Goal: Task Accomplishment & Management: Manage account settings

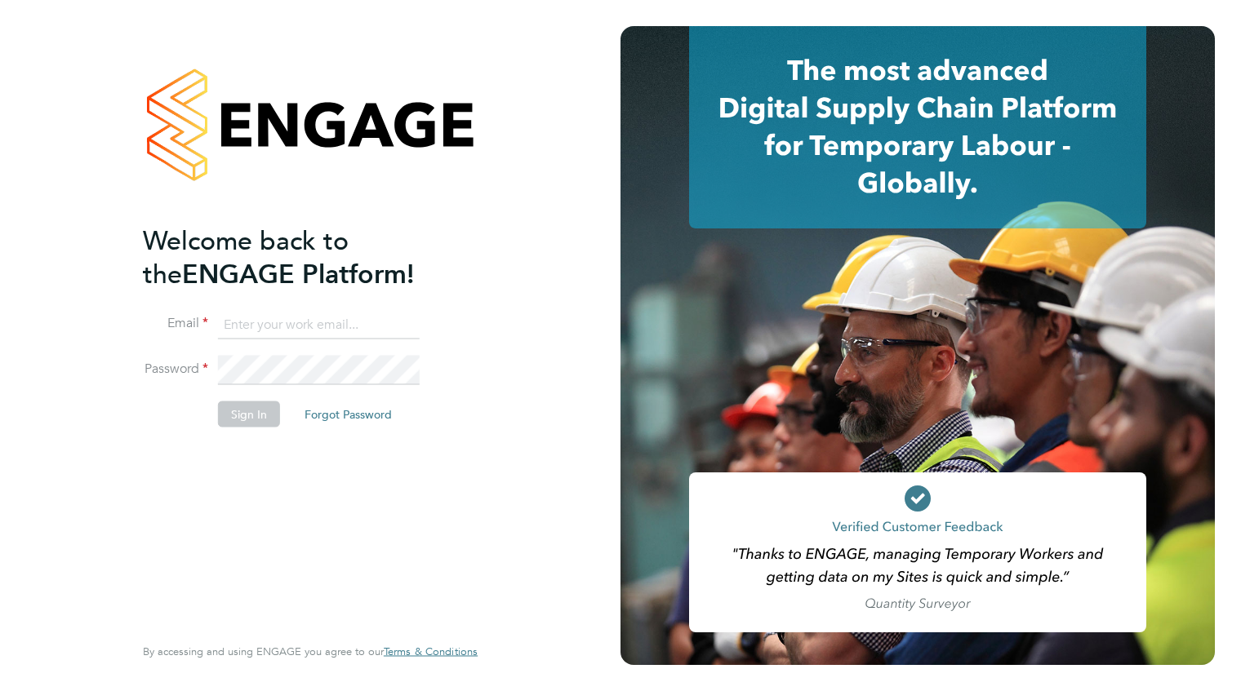
click at [295, 318] on input at bounding box center [319, 324] width 202 height 29
type input "payroll.downloadqueries@hays.com"
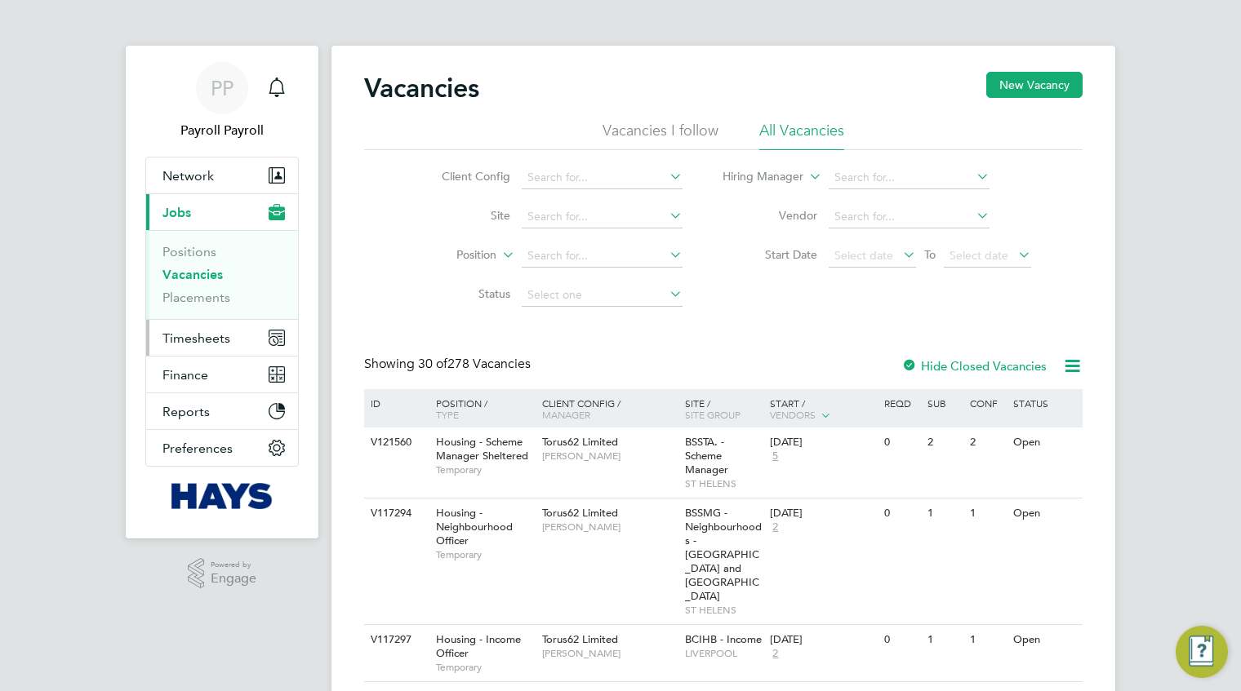
click at [220, 347] on button "Timesheets" at bounding box center [222, 338] width 152 height 36
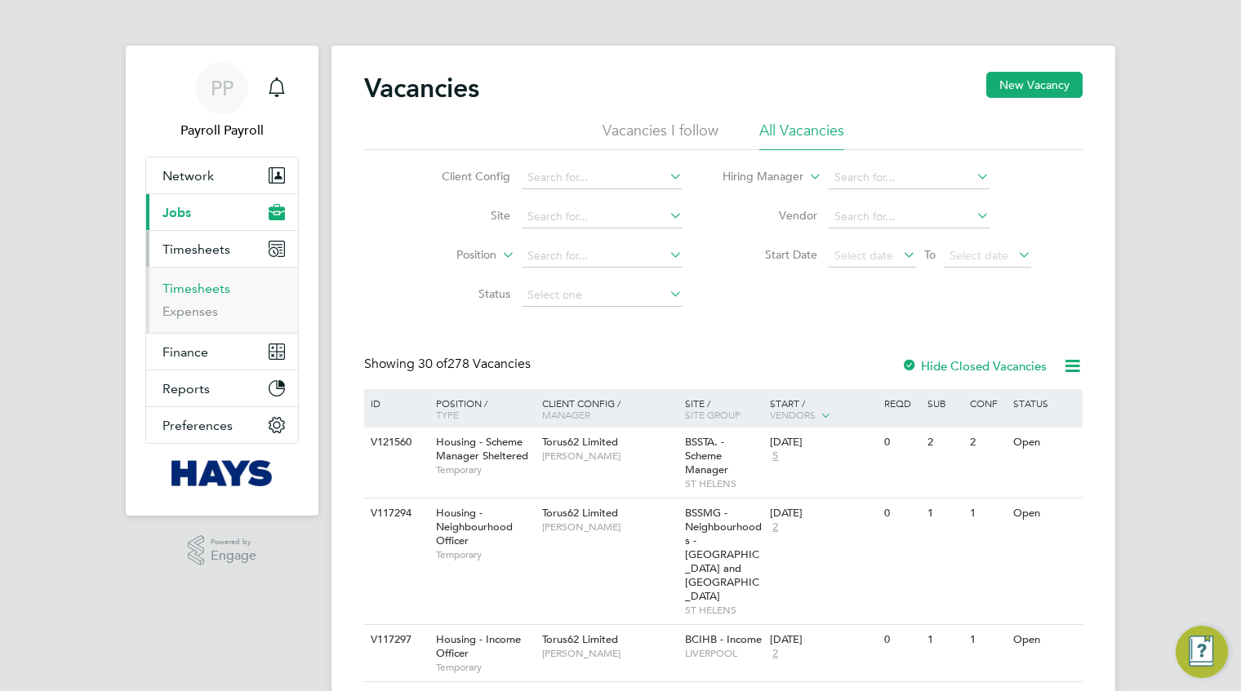
click at [212, 286] on link "Timesheets" at bounding box center [196, 289] width 68 height 16
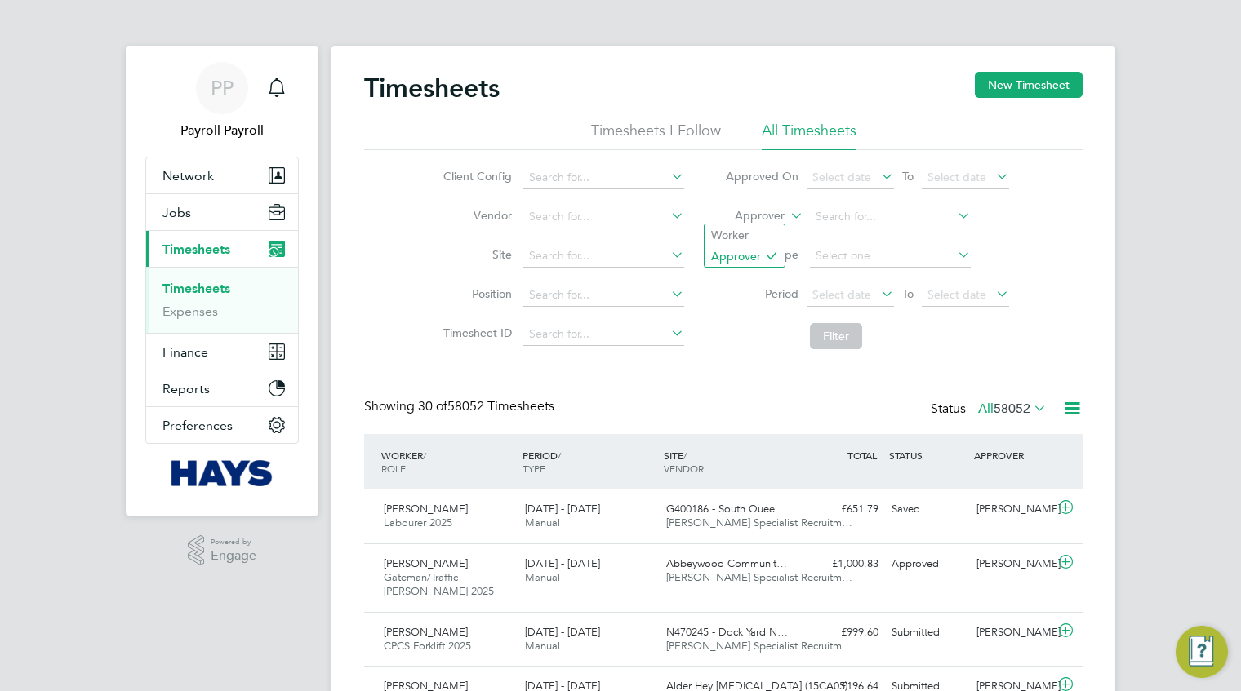
click at [760, 218] on label "Approver" at bounding box center [747, 216] width 73 height 16
click at [753, 234] on li "Worker" at bounding box center [744, 234] width 80 height 21
click at [833, 212] on input at bounding box center [890, 217] width 161 height 23
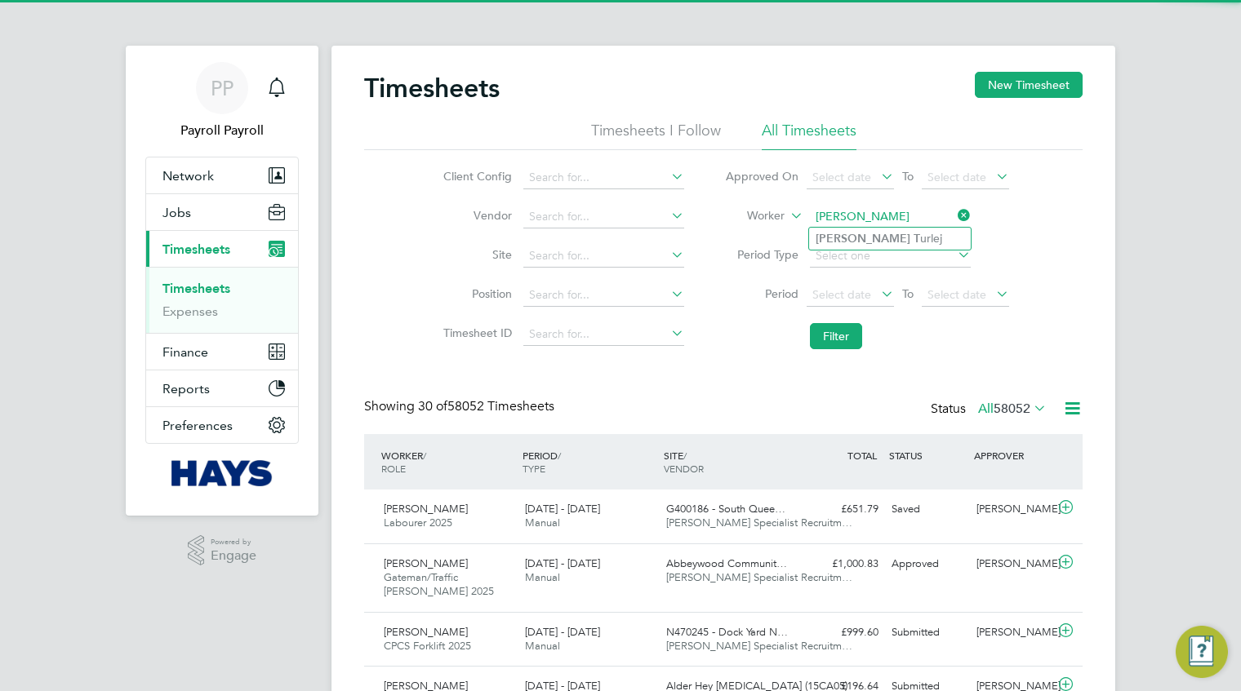
type input "[PERSON_NAME]"
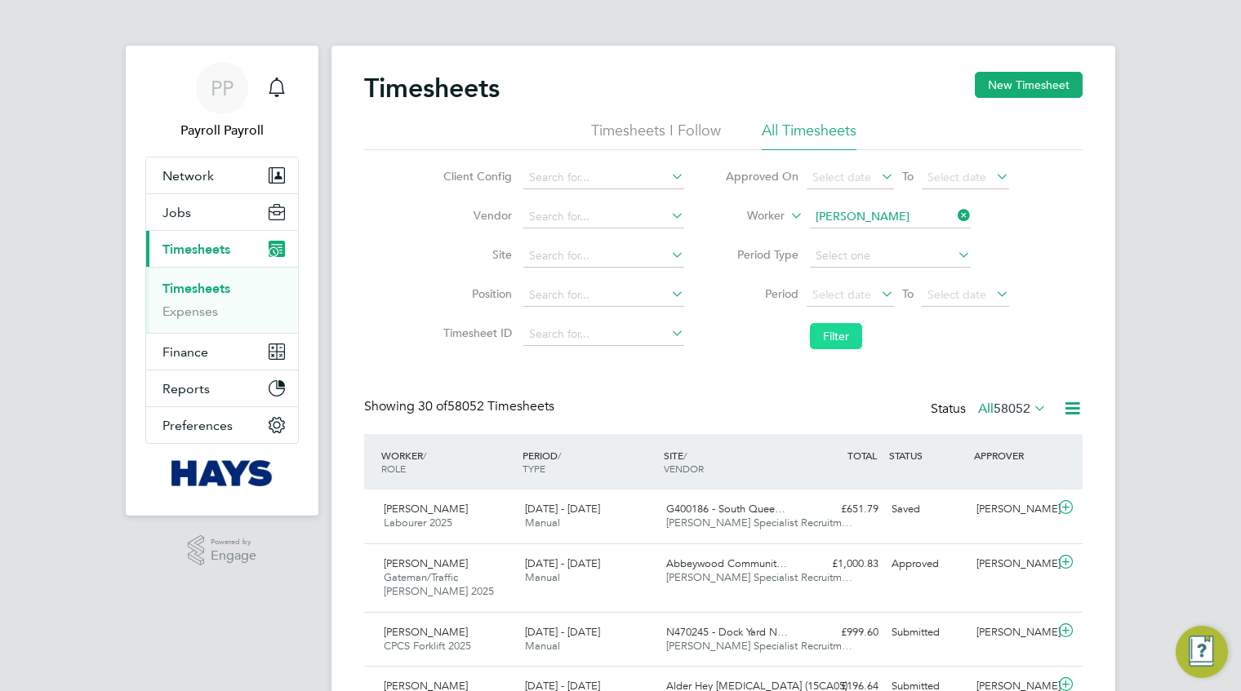
click at [846, 336] on button "Filter" at bounding box center [836, 336] width 52 height 26
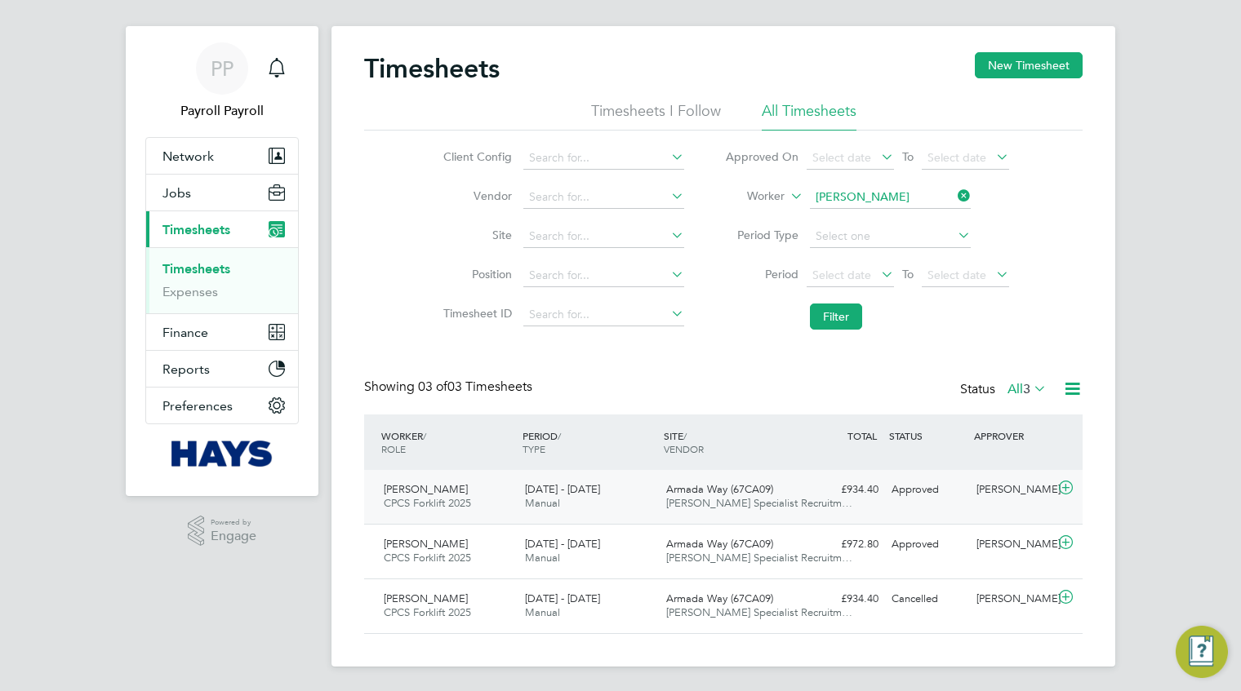
click at [696, 495] on div "Armada Way (67CA09) Hays Specialist Recruitm…" at bounding box center [730, 497] width 141 height 41
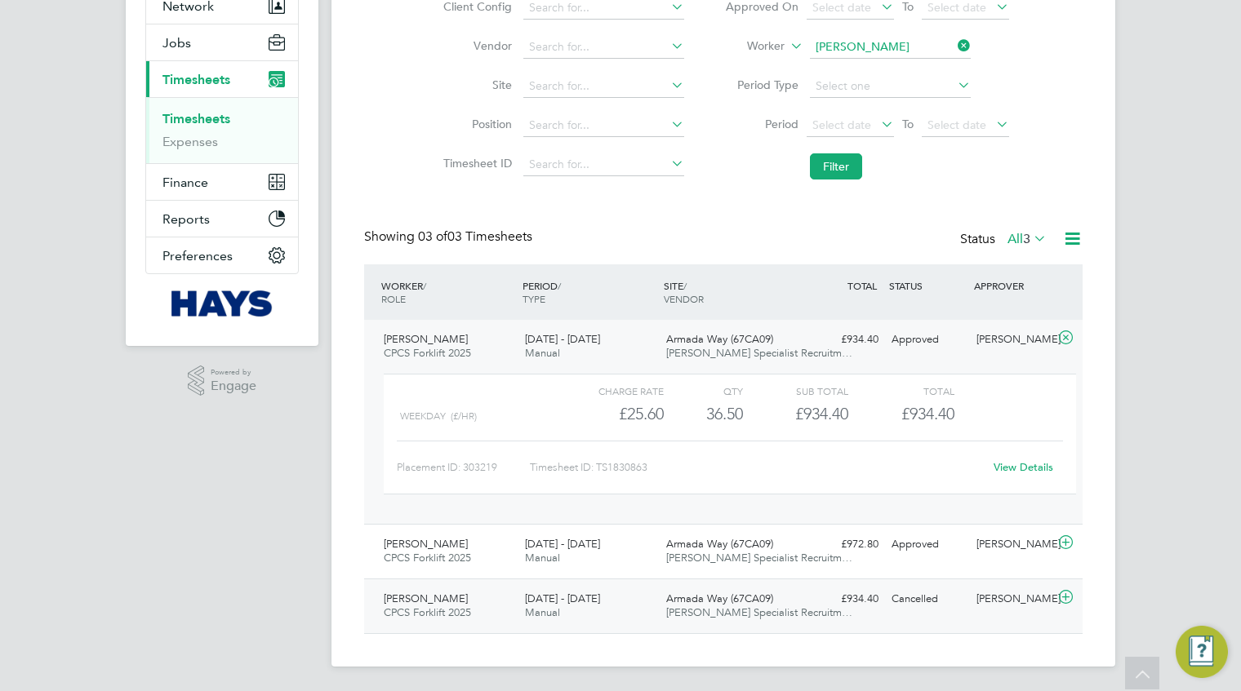
click at [1069, 597] on icon at bounding box center [1065, 597] width 20 height 13
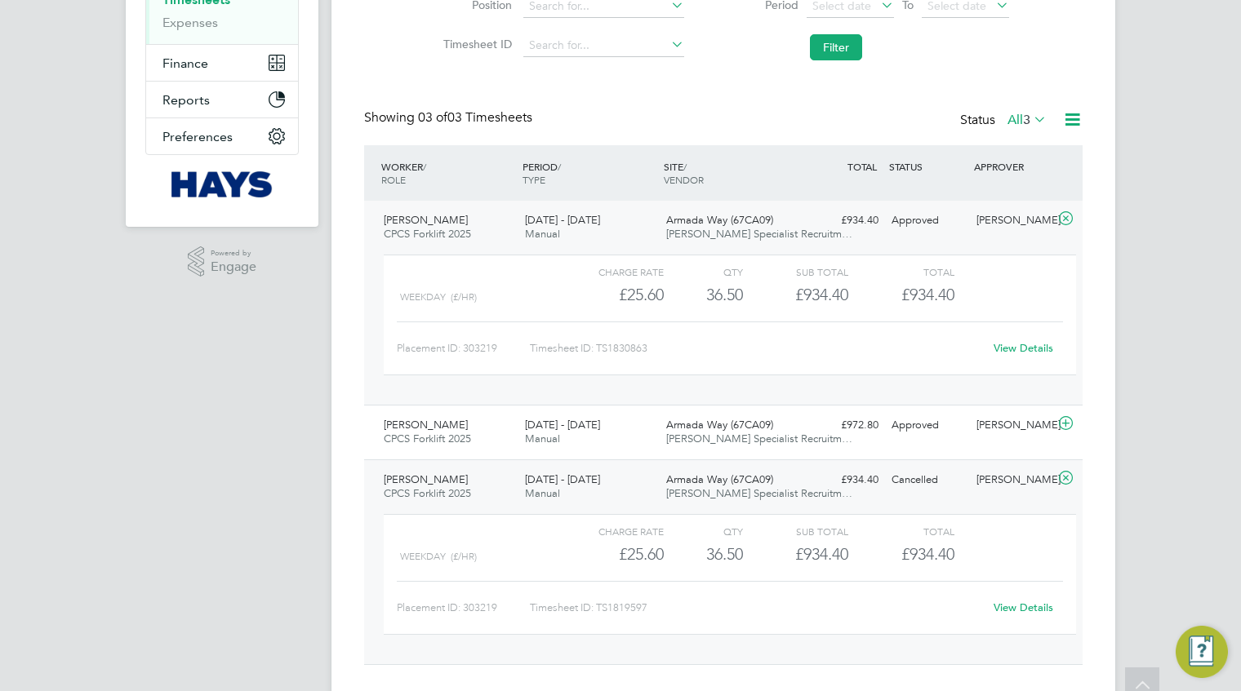
scroll to position [296, 0]
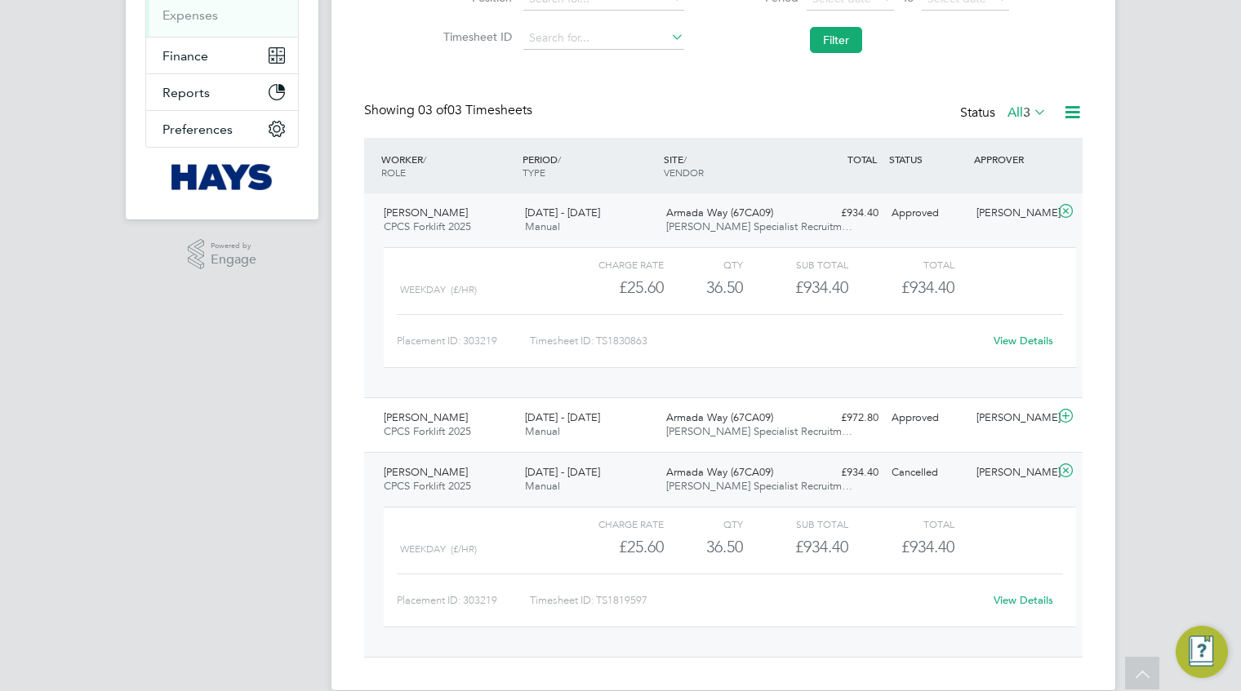
click at [1029, 339] on link "View Details" at bounding box center [1023, 341] width 60 height 14
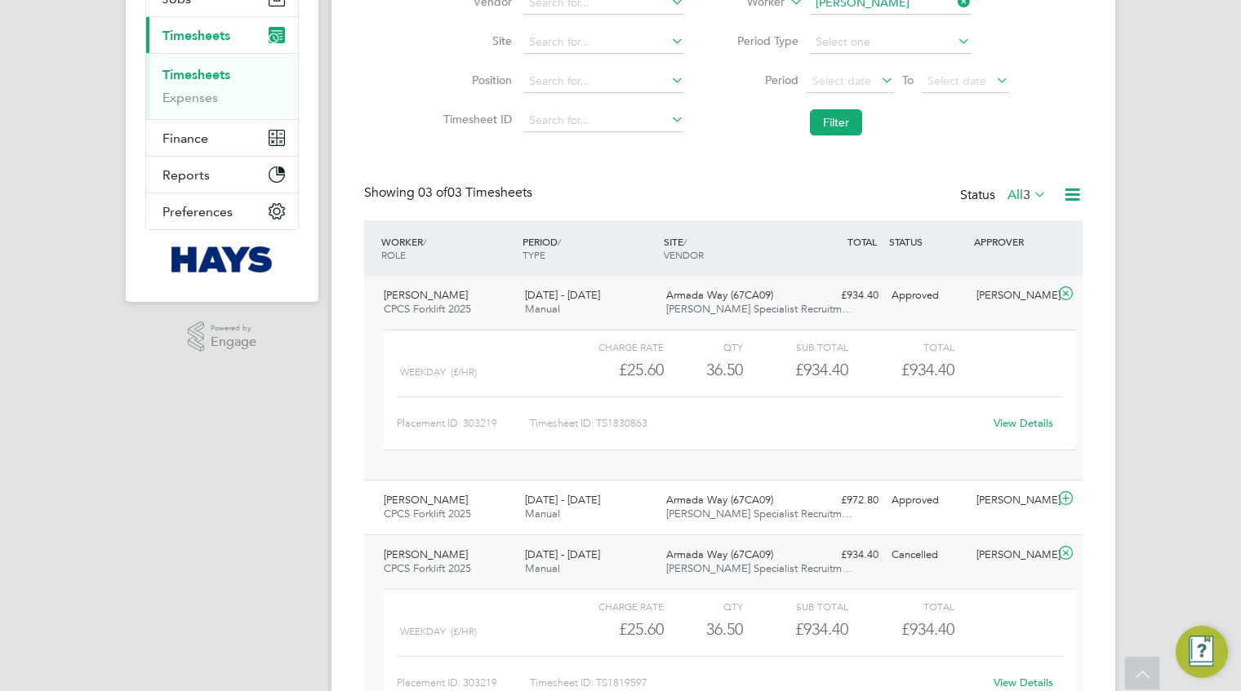
scroll to position [0, 0]
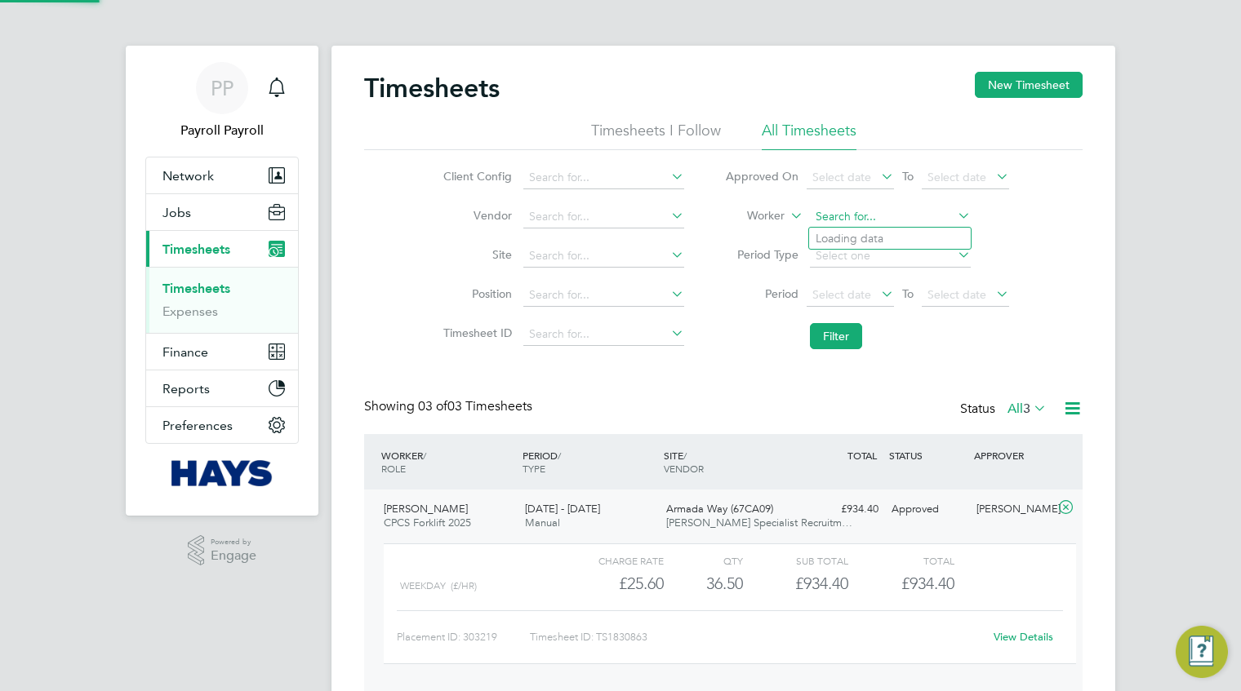
click at [889, 210] on input at bounding box center [890, 217] width 161 height 23
type input "Scott Martyn"
click at [869, 331] on li "Filter" at bounding box center [866, 336] width 325 height 42
click at [856, 334] on button "Filter" at bounding box center [836, 336] width 52 height 26
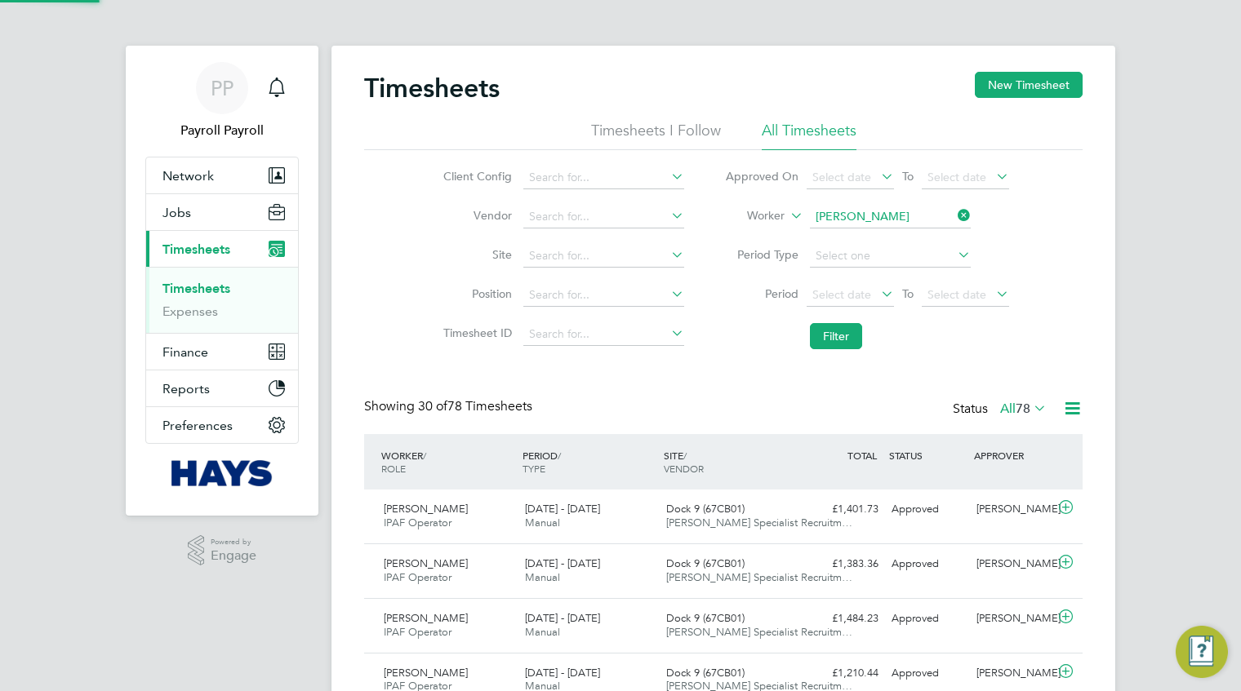
scroll to position [41, 141]
click at [598, 513] on span "20 - 26 Sep 2025" at bounding box center [562, 509] width 75 height 14
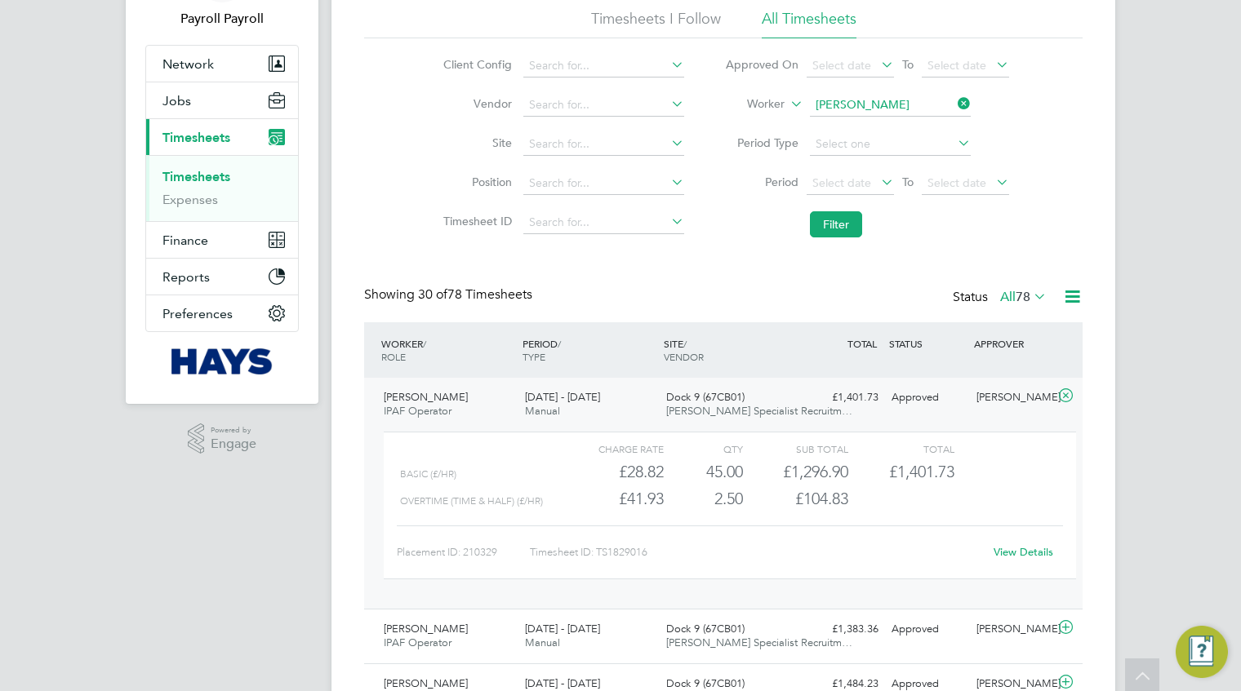
scroll to position [0, 0]
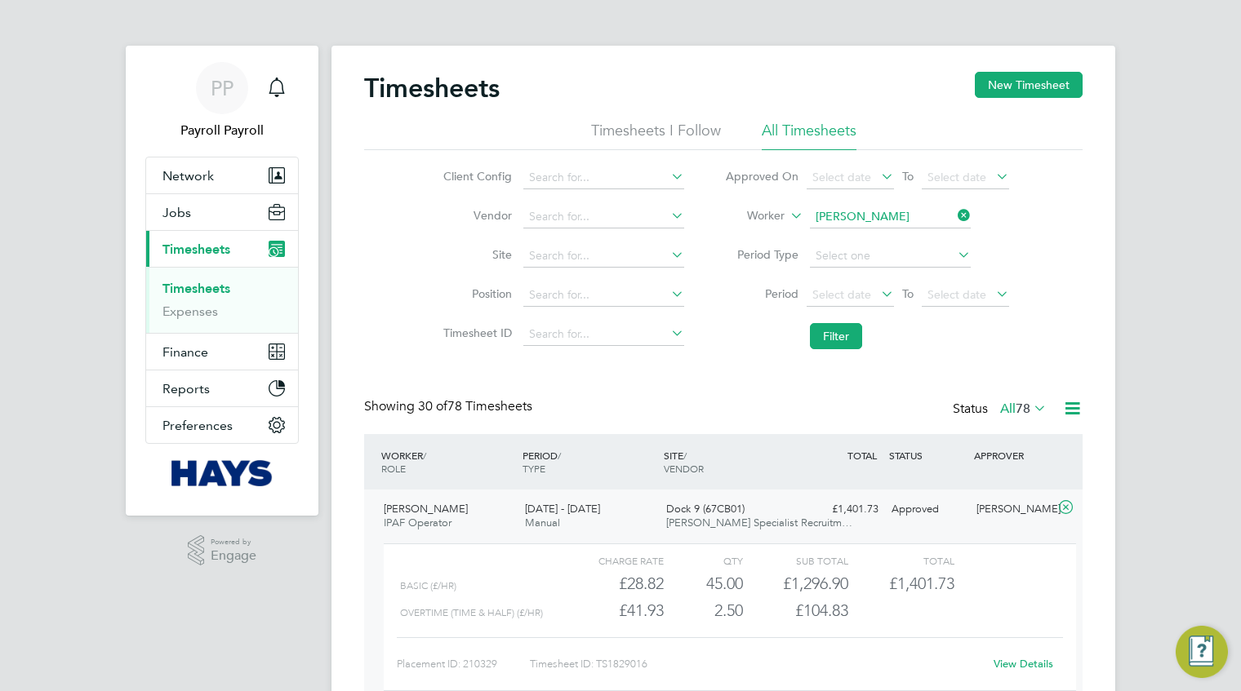
click at [862, 221] on input "Scott Martyn" at bounding box center [890, 217] width 161 height 23
type input "[PERSON_NAME]"
click at [852, 339] on button "Filter" at bounding box center [836, 336] width 52 height 26
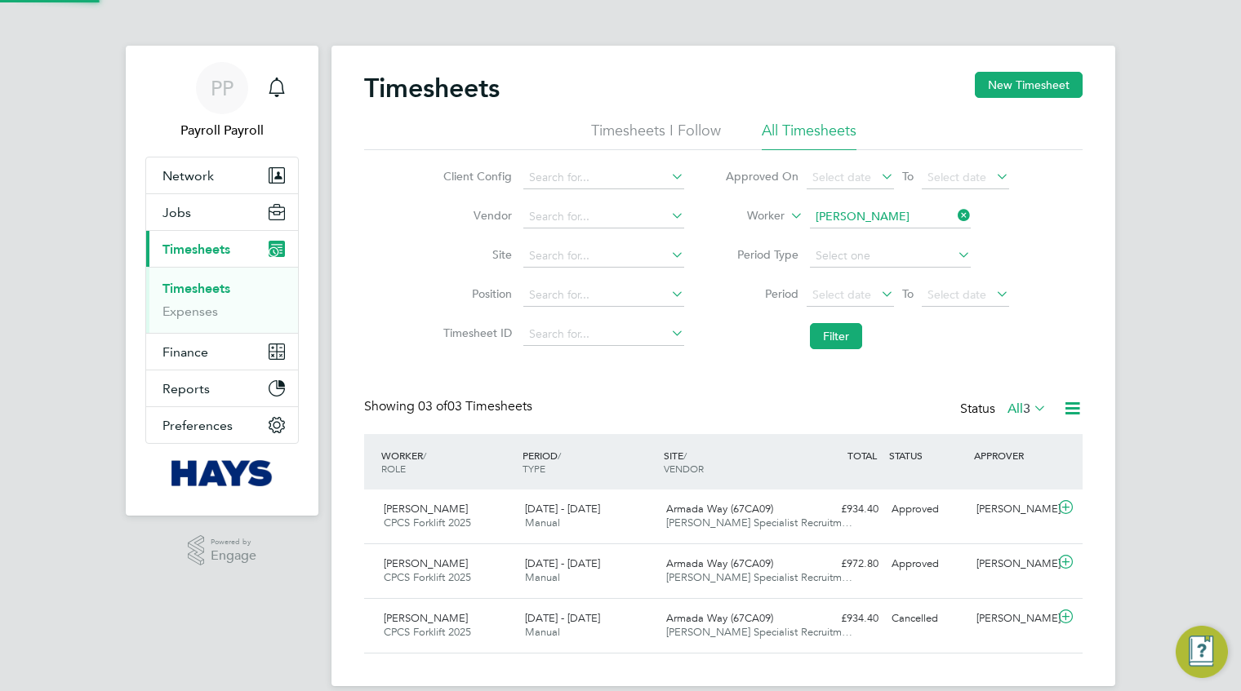
scroll to position [41, 141]
click at [1057, 242] on div "Client Config Vendor Site Position Timesheet ID Approved On Select date To Sele…" at bounding box center [723, 253] width 718 height 207
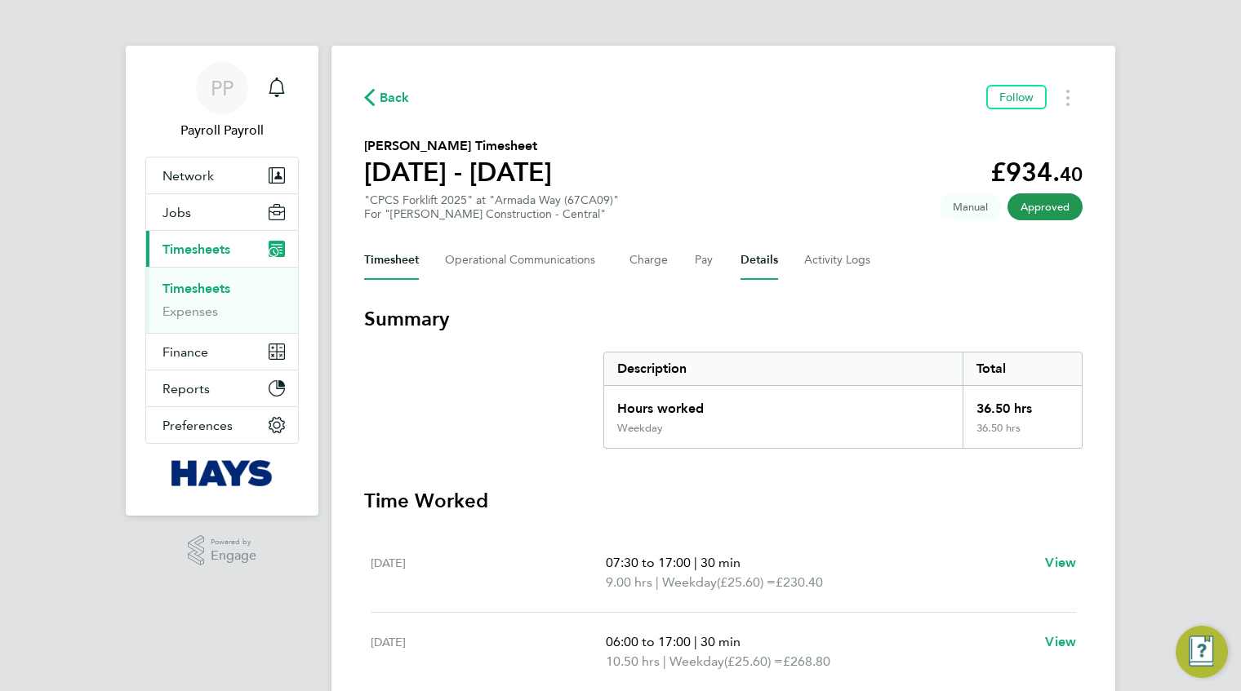
click at [758, 261] on button "Details" at bounding box center [759, 260] width 38 height 39
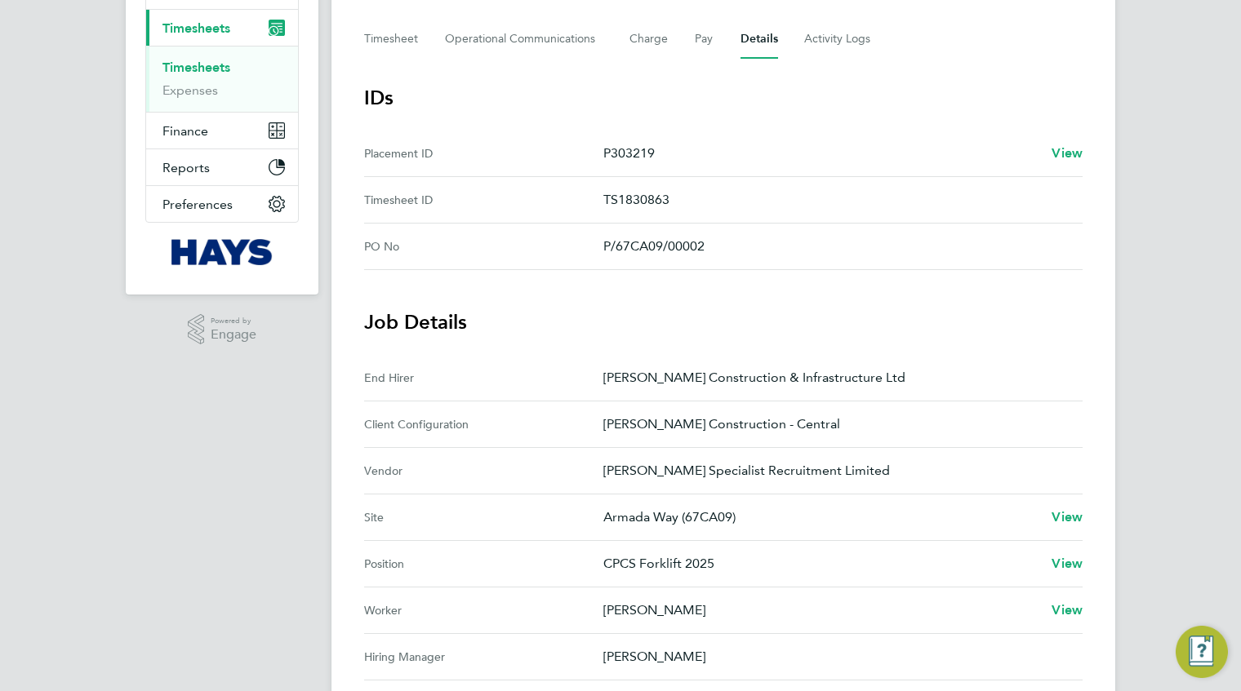
scroll to position [222, 0]
click at [820, 45] on Logs-tab "Activity Logs" at bounding box center [838, 38] width 69 height 39
